Goal: Book appointment/travel/reservation

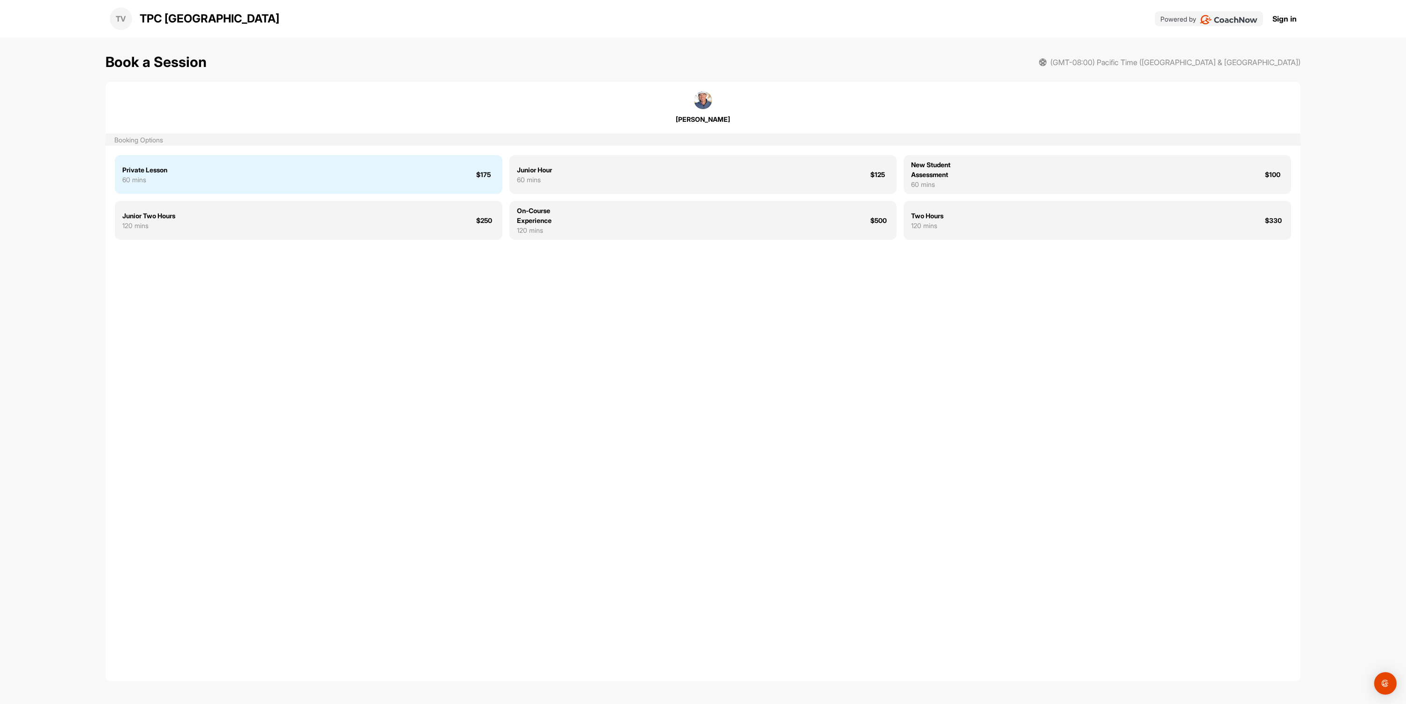
click at [174, 179] on div "Private Lesson 60 mins $175" at bounding box center [309, 174] width 388 height 39
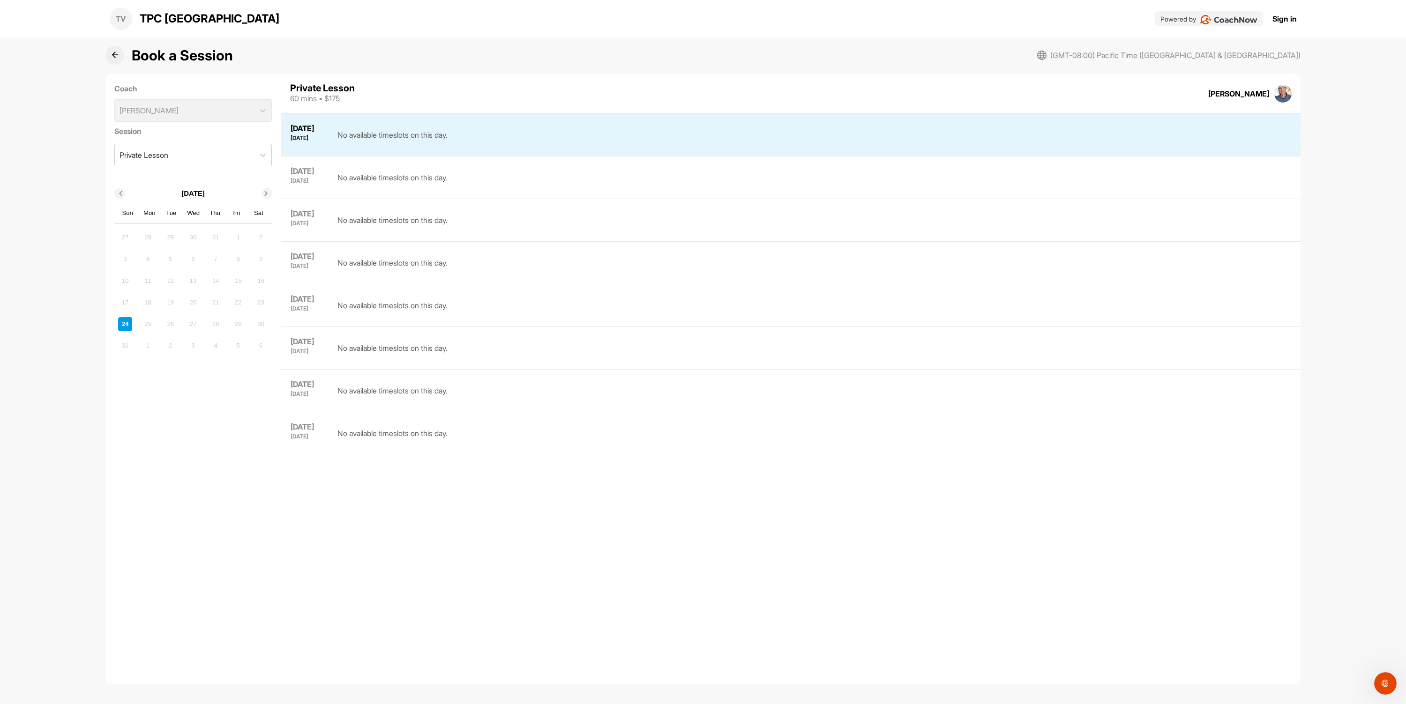
click at [266, 194] on icon at bounding box center [266, 194] width 5 height 5
click at [240, 261] on div "12" at bounding box center [238, 259] width 14 height 14
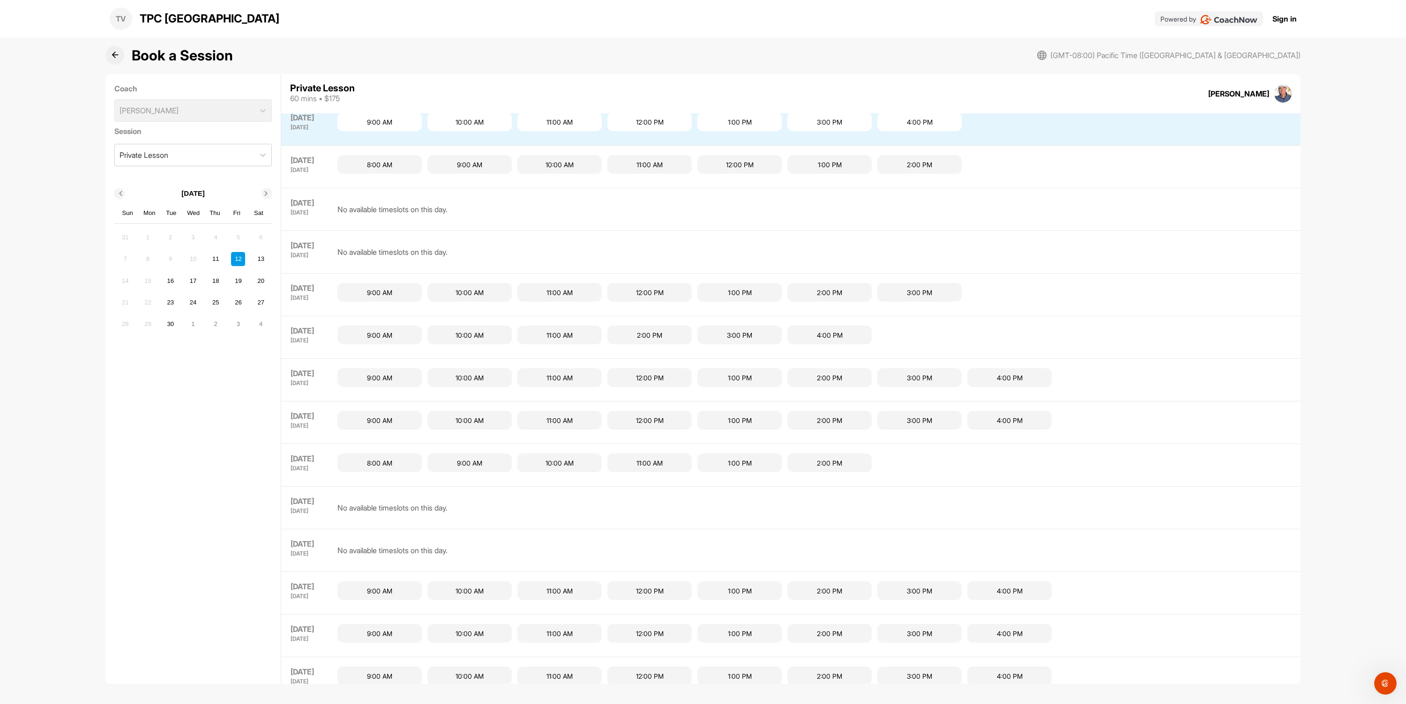
scroll to position [426, 0]
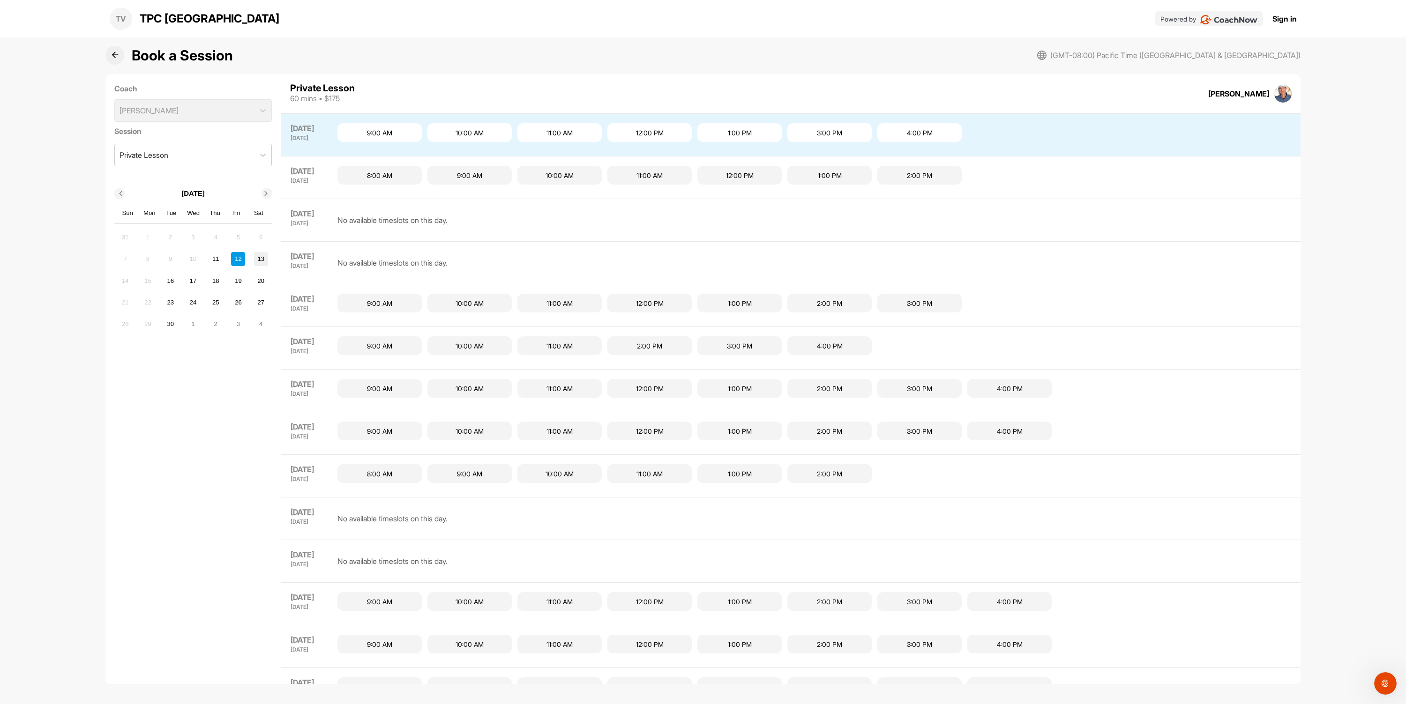
click at [261, 260] on div "13" at bounding box center [261, 259] width 14 height 14
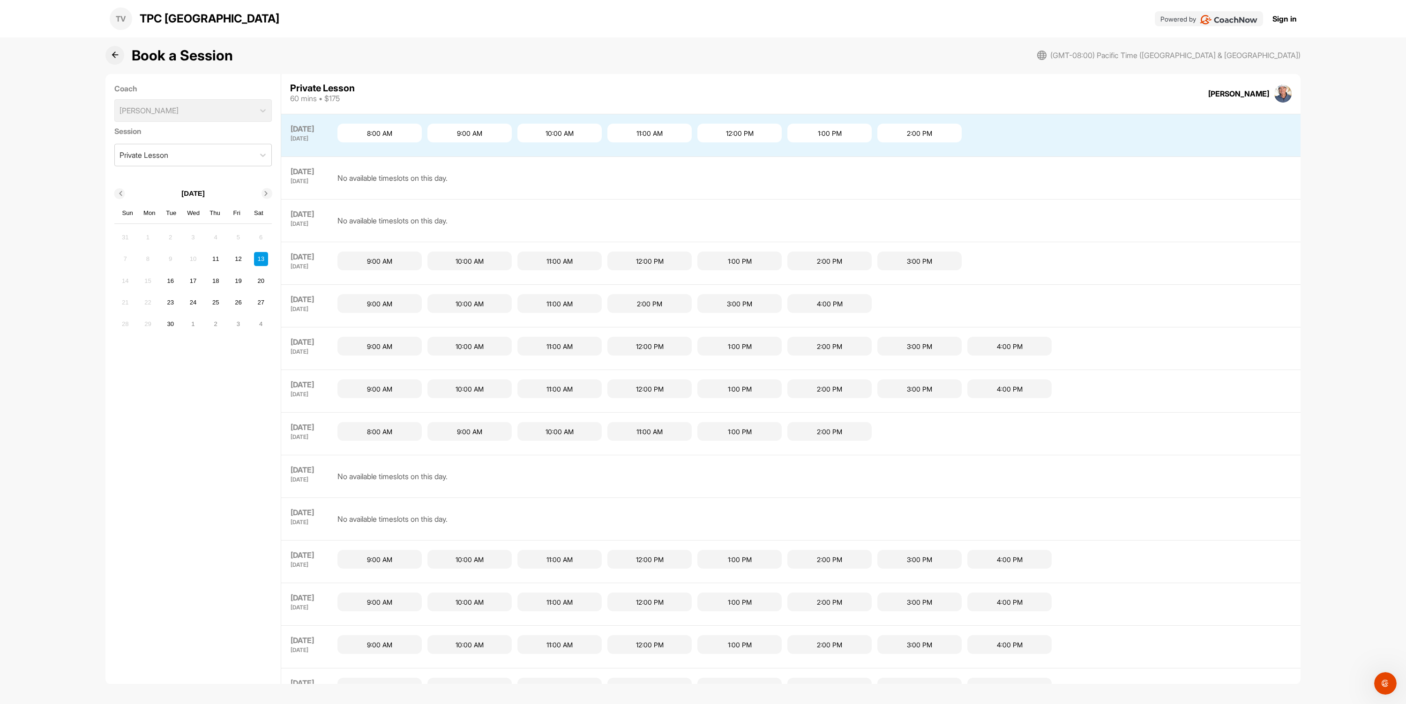
scroll to position [299, 0]
click at [458, 135] on div "9:00 AM" at bounding box center [469, 132] width 84 height 19
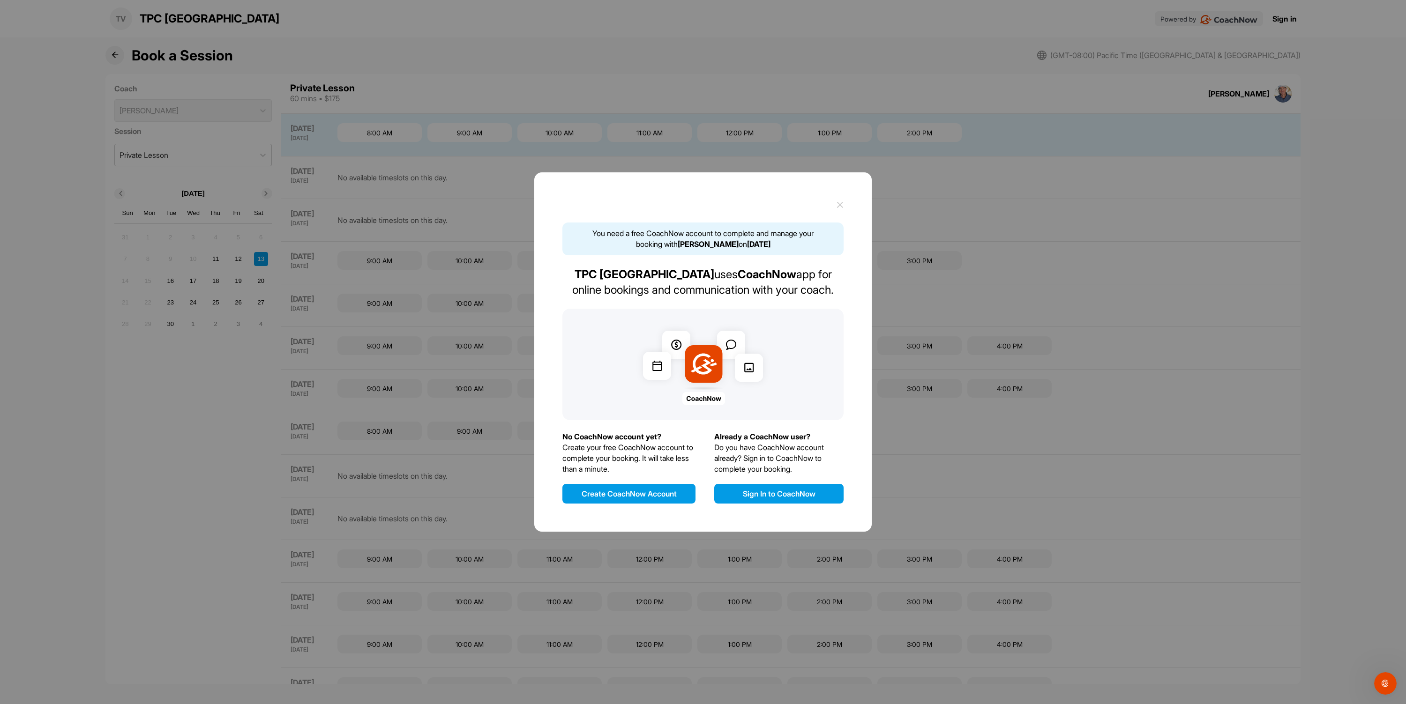
click at [781, 492] on button "Sign In to CoachNow" at bounding box center [778, 494] width 129 height 20
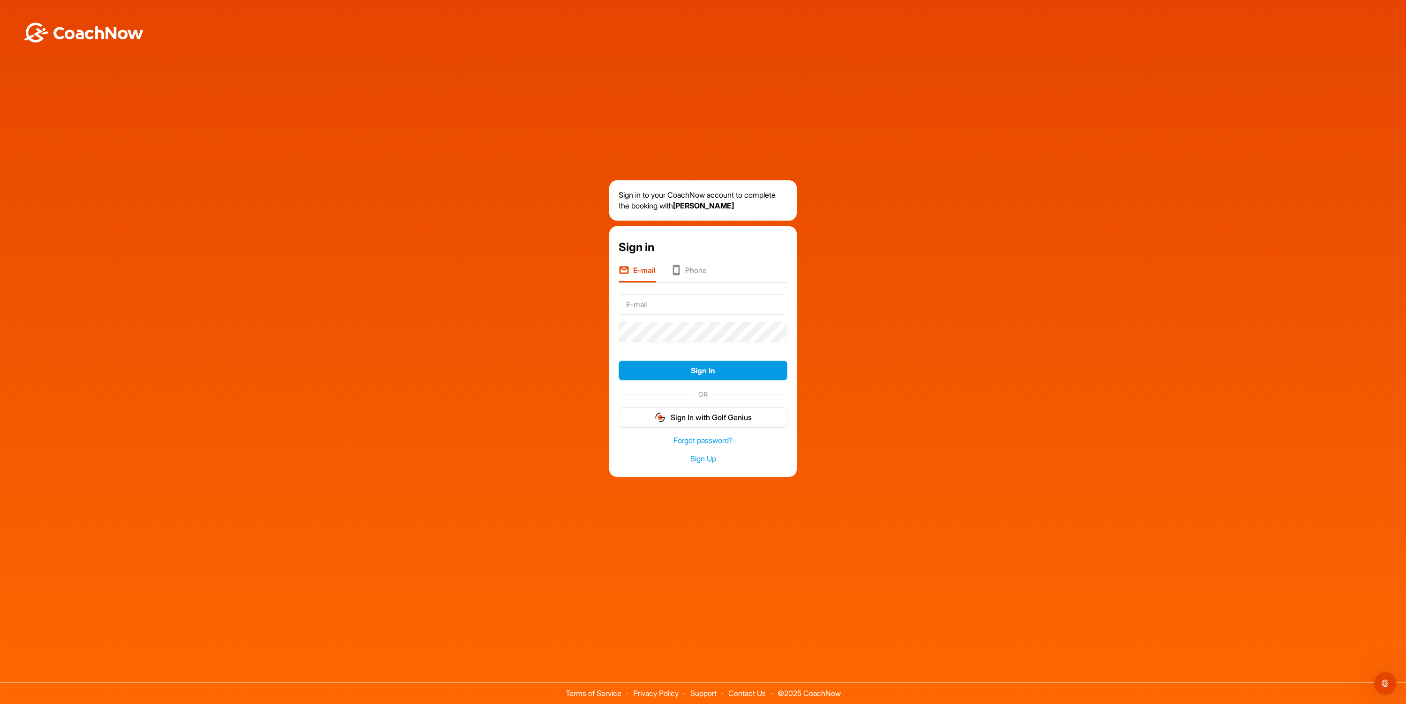
click at [673, 306] on input "text" at bounding box center [703, 304] width 169 height 21
type input "caineparker1@hotmail.com"
click at [734, 373] on button "Sign In" at bounding box center [703, 371] width 169 height 20
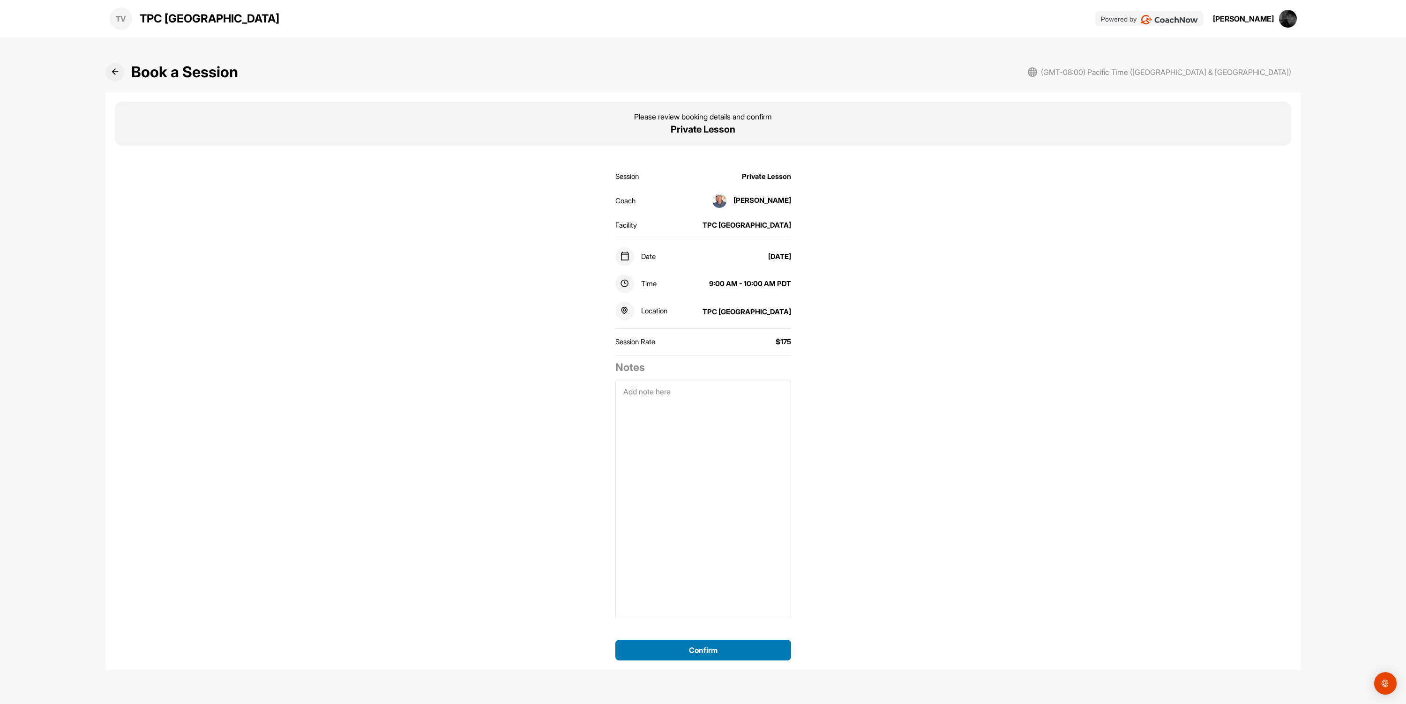
click at [699, 653] on button "Confirm" at bounding box center [703, 650] width 176 height 21
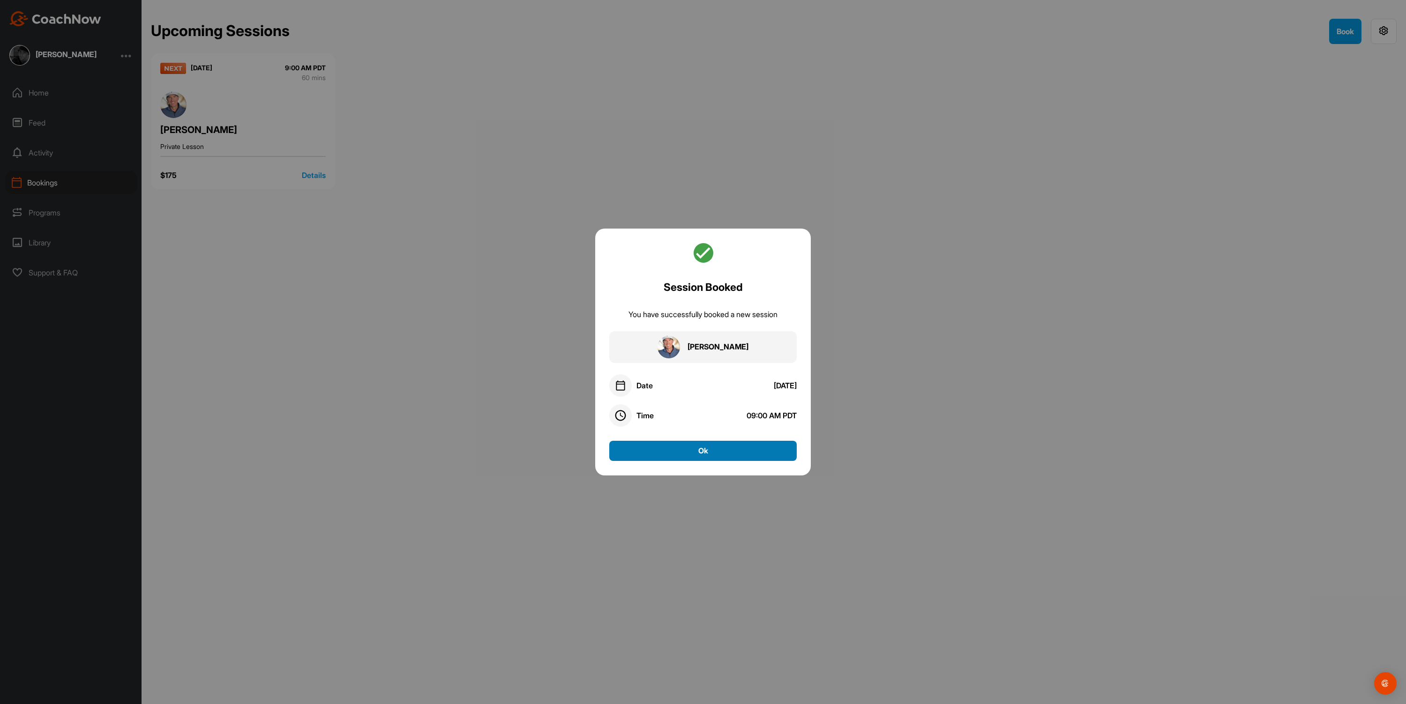
click at [695, 448] on button "Ok" at bounding box center [702, 451] width 187 height 20
